Goal: Check status: Check status

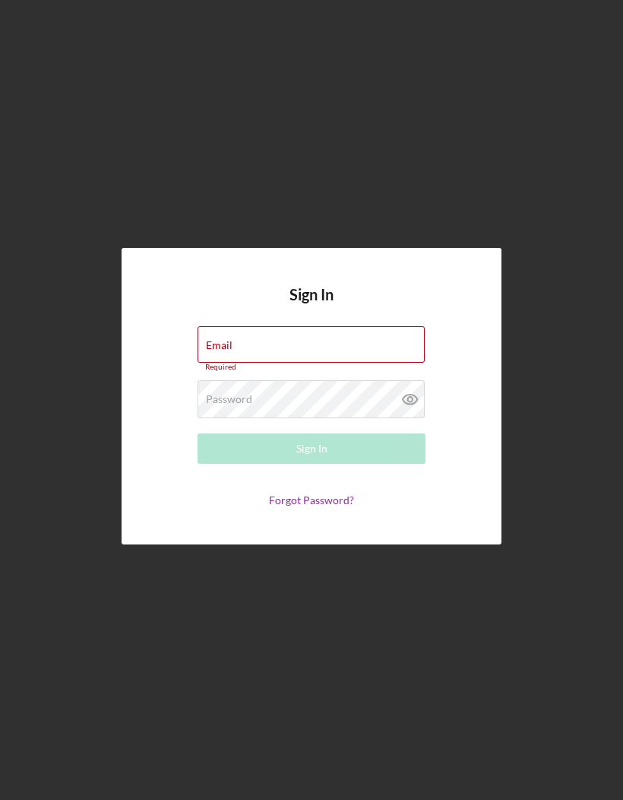
type input "[EMAIL_ADDRESS][DOMAIN_NAME]"
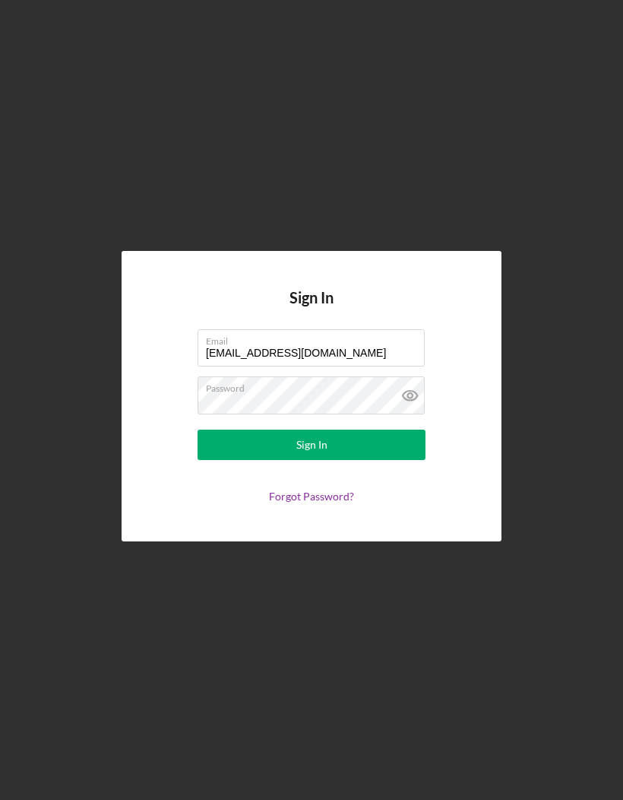
click at [340, 460] on button "Sign In" at bounding box center [312, 445] width 228 height 30
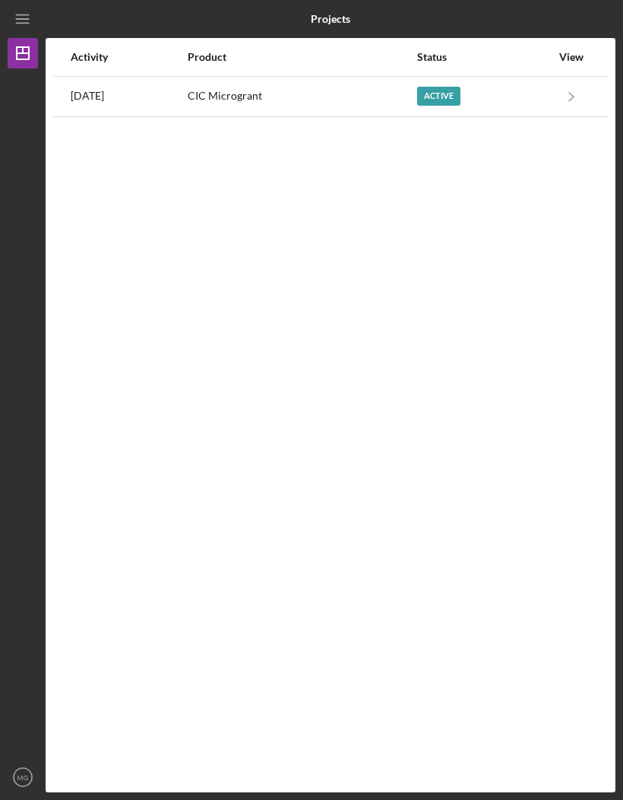
click at [461, 93] on div "Active" at bounding box center [438, 96] width 43 height 19
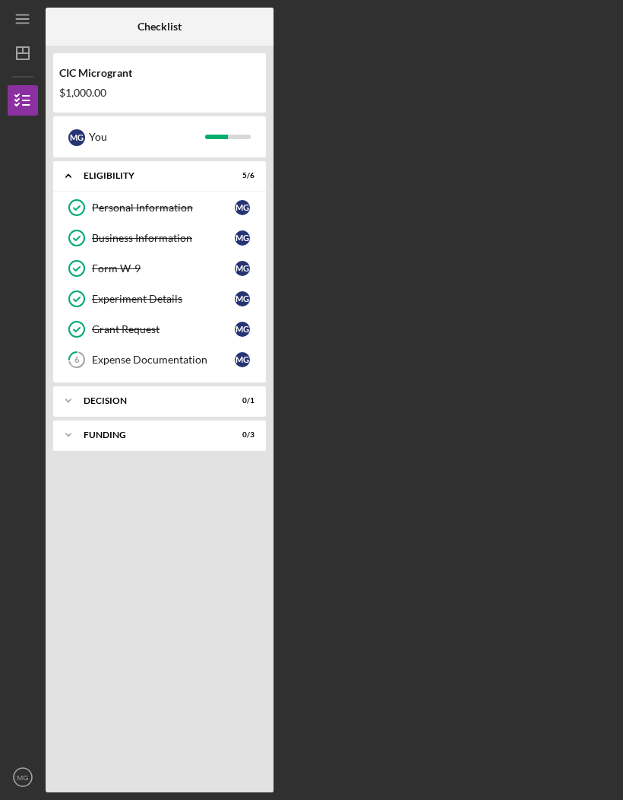
click at [135, 364] on div "Expense Documentation" at bounding box center [163, 359] width 143 height 12
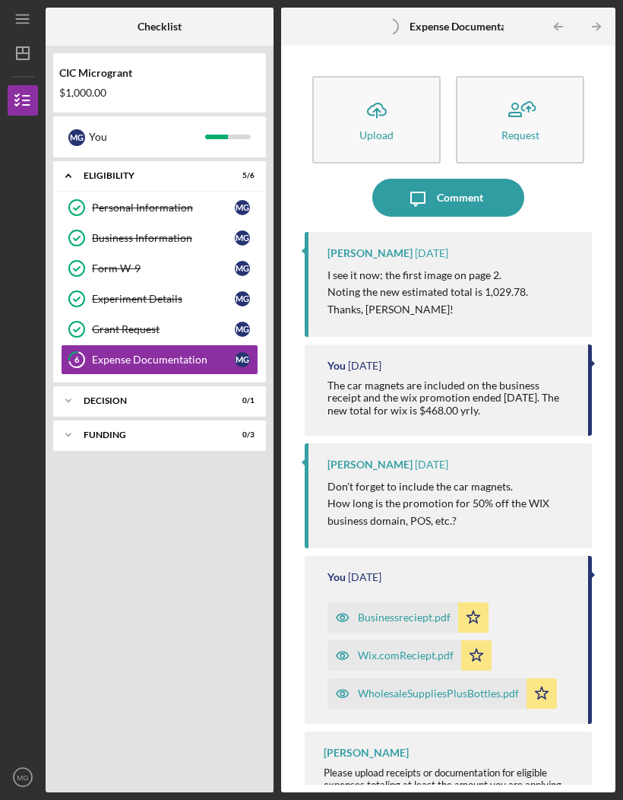
scroll to position [53, 0]
click at [108, 396] on div "Decision" at bounding box center [150, 400] width 133 height 9
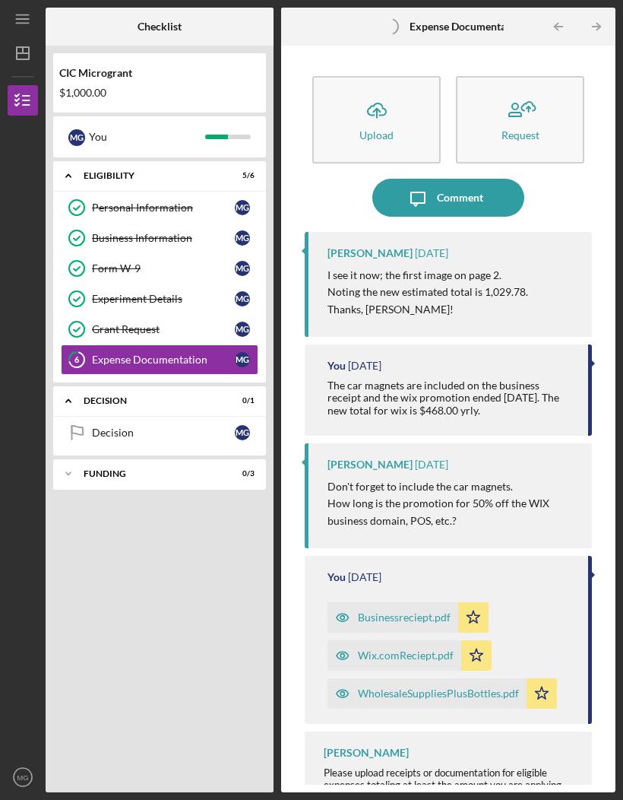
click at [101, 426] on div "Decision" at bounding box center [163, 432] width 143 height 12
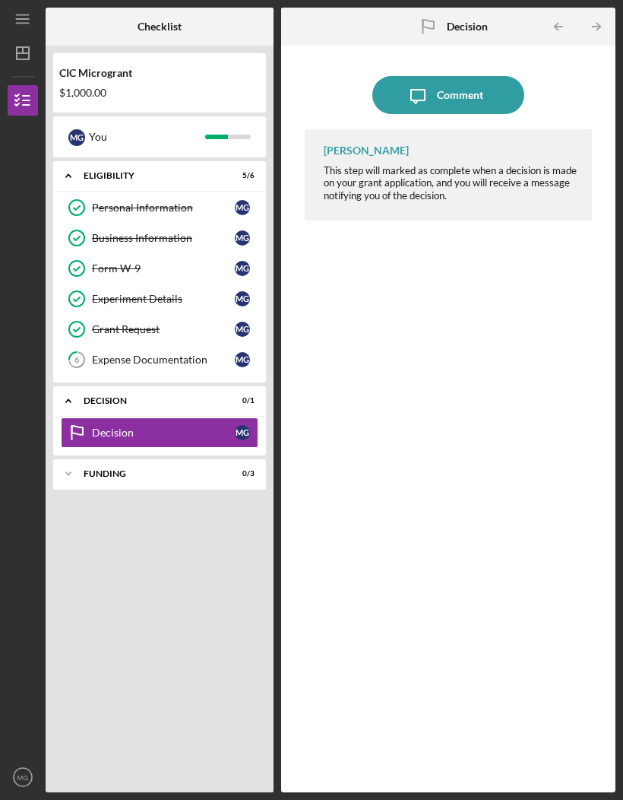
click at [85, 396] on div "Decision" at bounding box center [150, 400] width 133 height 9
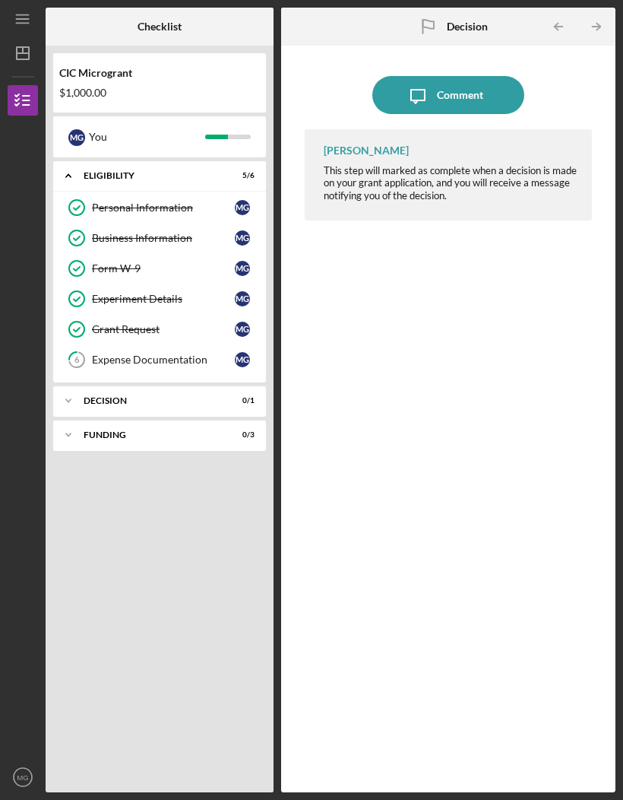
click at [112, 232] on div "Business Information" at bounding box center [163, 238] width 143 height 12
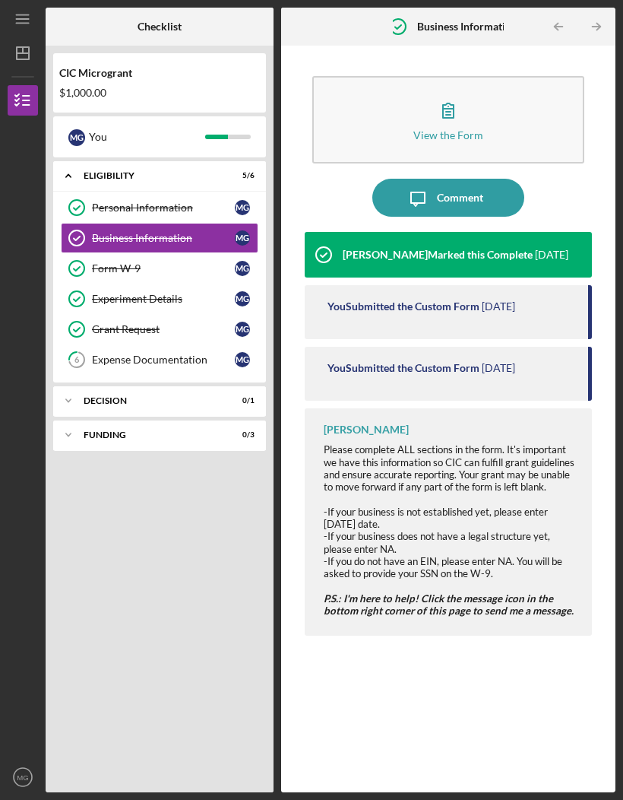
click at [92, 396] on div "Decision" at bounding box center [150, 400] width 133 height 9
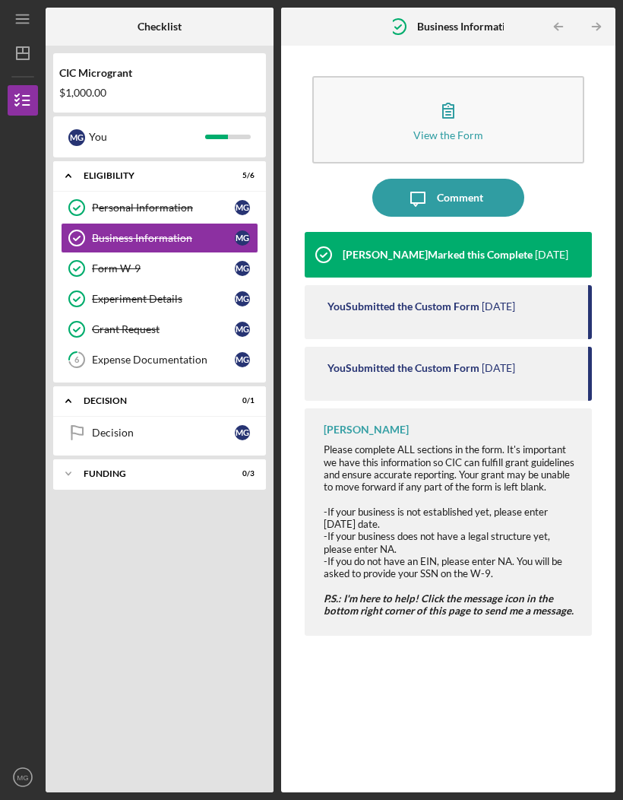
click at [87, 458] on div "Icon/Expander FUNDING 0 / 3" at bounding box center [159, 473] width 213 height 30
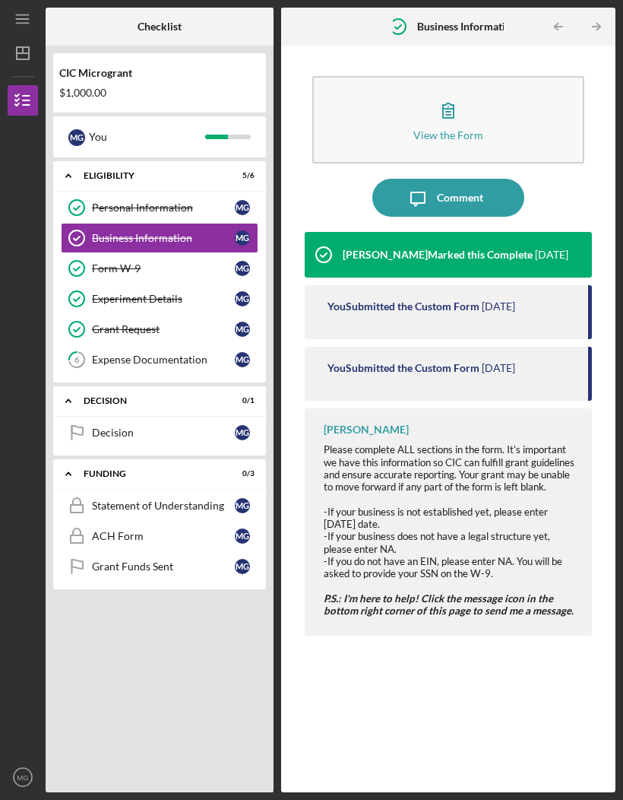
click at [96, 426] on div "Decision" at bounding box center [163, 432] width 143 height 12
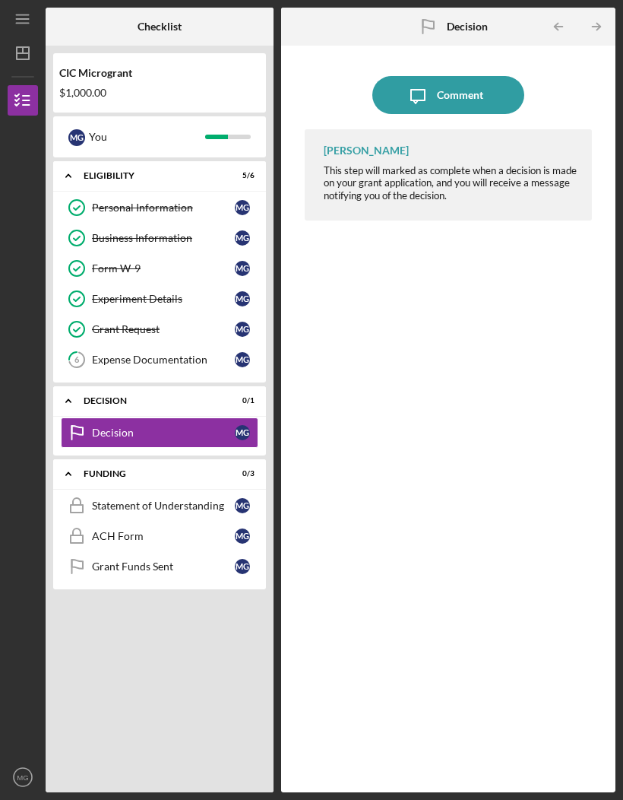
click at [90, 396] on div "Decision" at bounding box center [150, 400] width 133 height 9
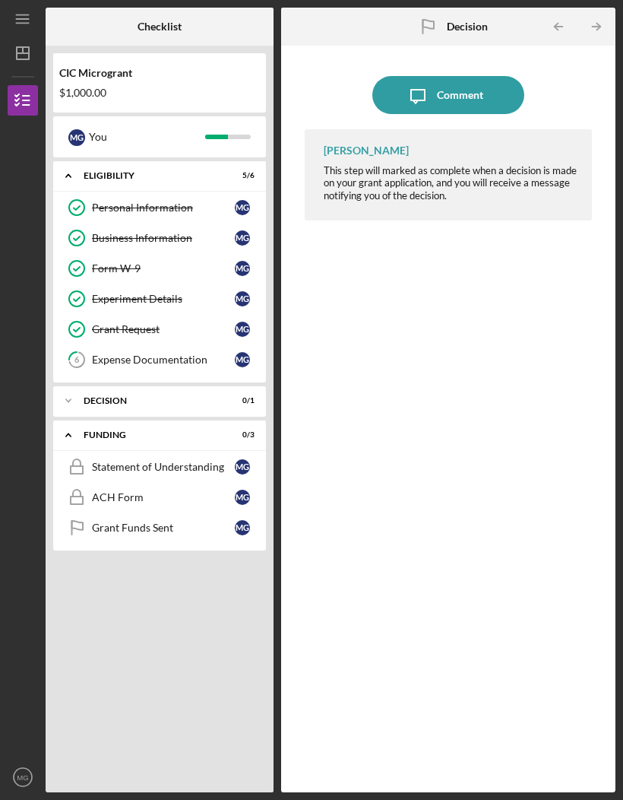
click at [84, 430] on div "FUNDING" at bounding box center [150, 434] width 133 height 9
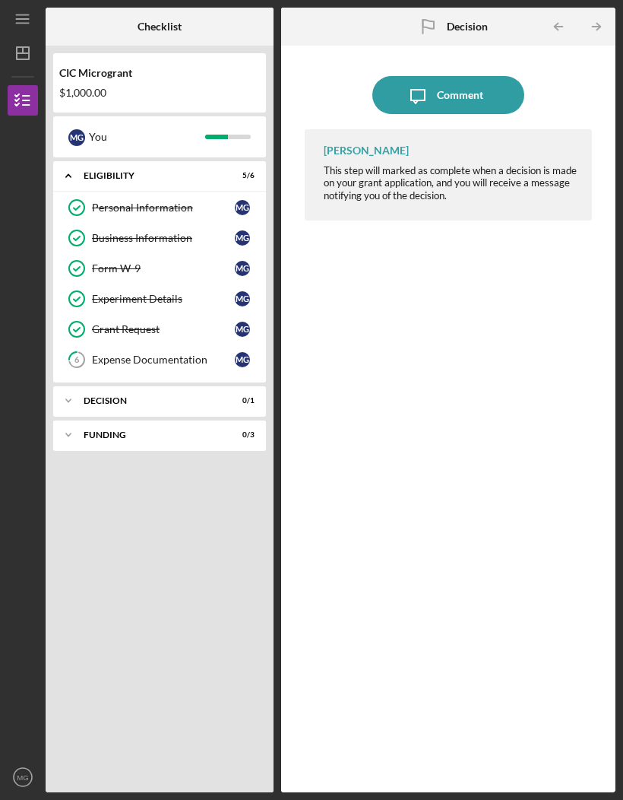
click at [92, 124] on div "You" at bounding box center [147, 137] width 116 height 26
click at [33, 81] on icon "button" at bounding box center [23, 100] width 38 height 38
